Goal: Navigation & Orientation: Go to known website

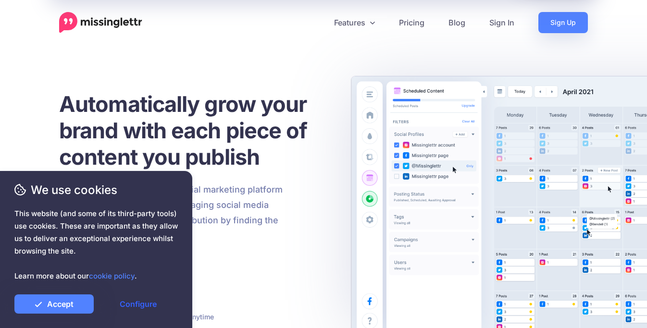
click at [133, 300] on link "Configure" at bounding box center [138, 304] width 79 height 19
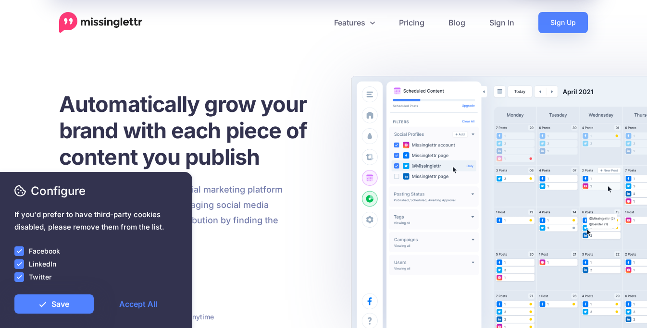
click at [21, 249] on ins at bounding box center [19, 252] width 10 height 10
click at [20, 261] on ins at bounding box center [19, 265] width 10 height 10
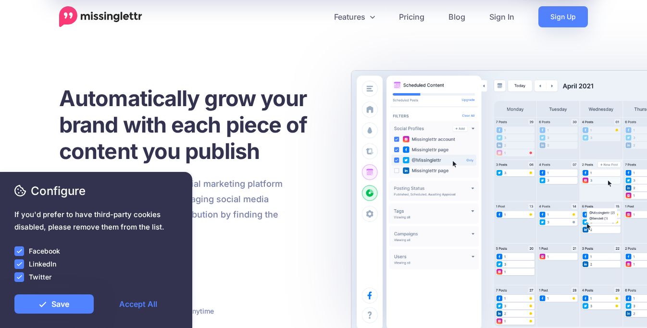
scroll to position [4, 0]
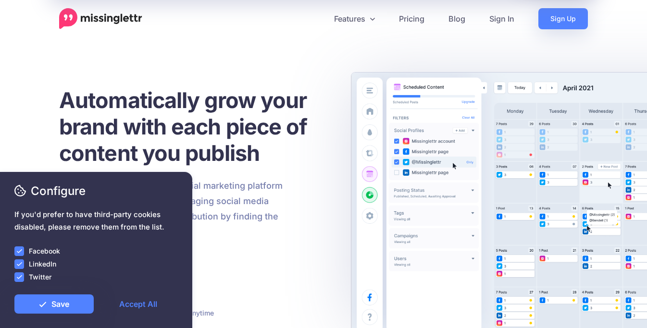
click at [19, 277] on ins at bounding box center [19, 278] width 10 height 10
click at [20, 263] on ins at bounding box center [19, 265] width 10 height 10
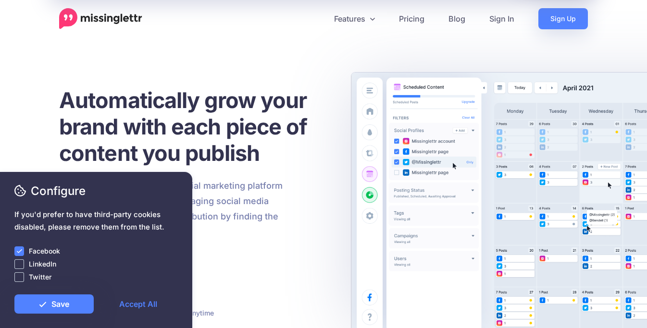
click at [20, 263] on ins at bounding box center [19, 265] width 10 height 10
click at [20, 259] on div "LinkedIn" at bounding box center [95, 264] width 163 height 11
click at [20, 254] on ins at bounding box center [19, 252] width 10 height 10
click at [21, 263] on ins at bounding box center [19, 265] width 10 height 10
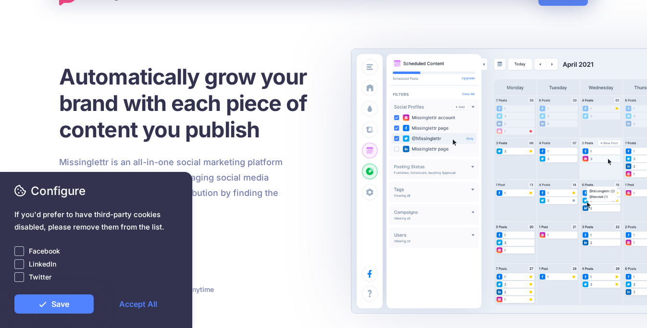
scroll to position [28, 0]
click at [75, 300] on link "Save" at bounding box center [53, 304] width 79 height 19
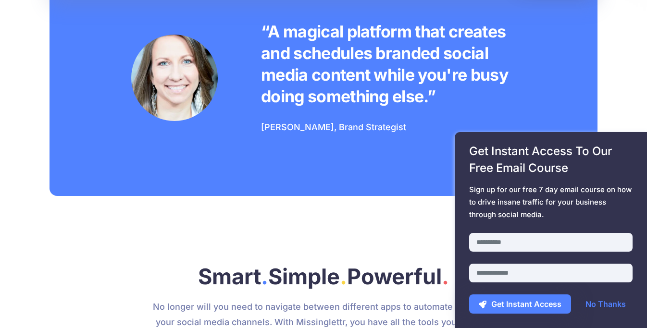
scroll to position [862, 0]
